Goal: Task Accomplishment & Management: Manage account settings

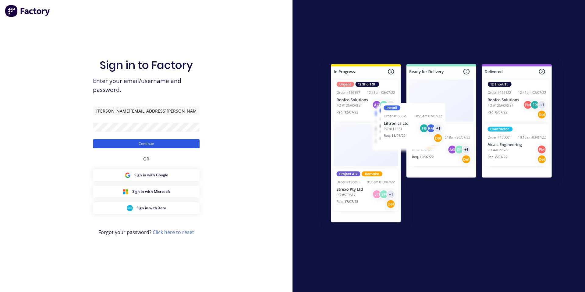
click at [158, 139] on button "Continue" at bounding box center [146, 143] width 107 height 9
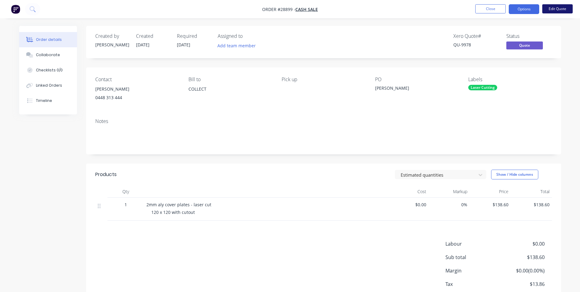
click at [551, 7] on button "Edit Quote" at bounding box center [558, 8] width 30 height 9
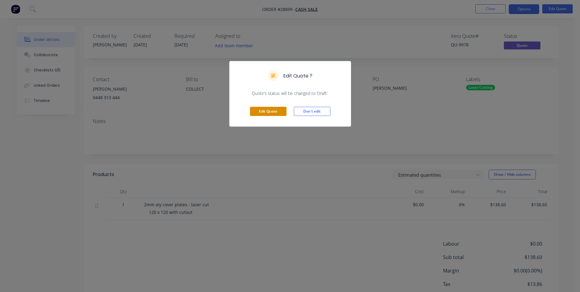
click at [274, 112] on button "Edit Quote" at bounding box center [268, 111] width 37 height 9
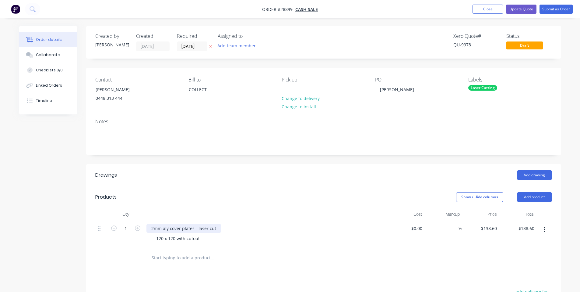
click at [151, 229] on div "2mm aly cover plates - laser cut" at bounding box center [184, 228] width 75 height 9
drag, startPoint x: 151, startPoint y: 228, endPoint x: 155, endPoint y: 228, distance: 4.0
click at [151, 228] on div "2mm aly cover plates - laser cut" at bounding box center [184, 228] width 75 height 9
click at [168, 227] on div "QTY 2mm aly cover plates - laser cut" at bounding box center [184, 231] width 75 height 15
click at [527, 9] on button "Update Quote" at bounding box center [521, 9] width 30 height 9
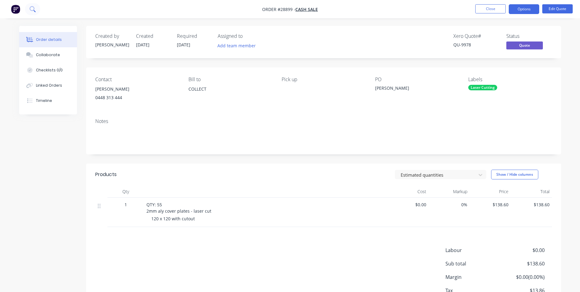
click at [34, 8] on icon at bounding box center [32, 8] width 5 height 5
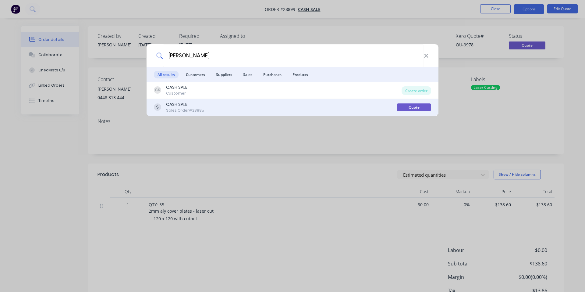
type input "JASON WATTS"
click at [234, 108] on div "CASH SALE Sales Order #28885" at bounding box center [275, 107] width 243 height 12
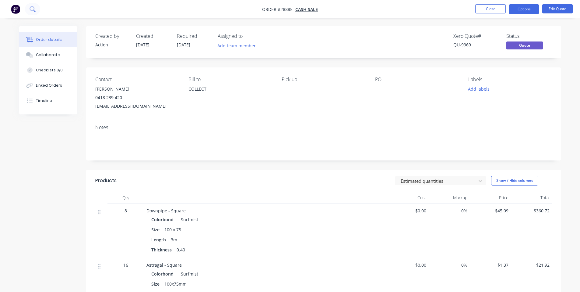
click at [34, 11] on icon at bounding box center [35, 11] width 2 height 2
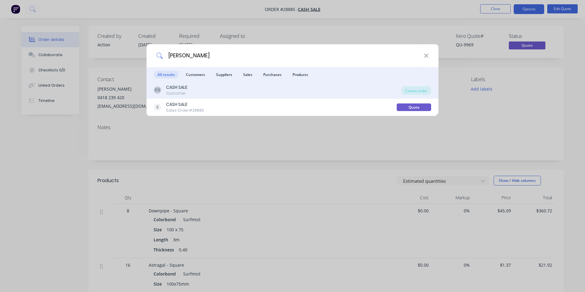
type input "JASON WATTS"
click at [223, 88] on div "CS CASH SALE Customer" at bounding box center [278, 90] width 248 height 12
